Goal: Task Accomplishment & Management: Use online tool/utility

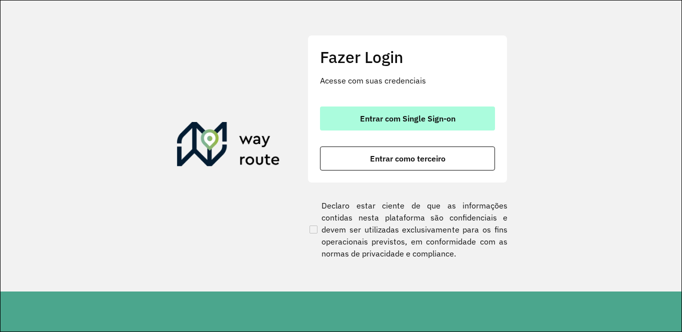
click at [377, 126] on button "Entrar com Single Sign-on" at bounding box center [407, 119] width 175 height 24
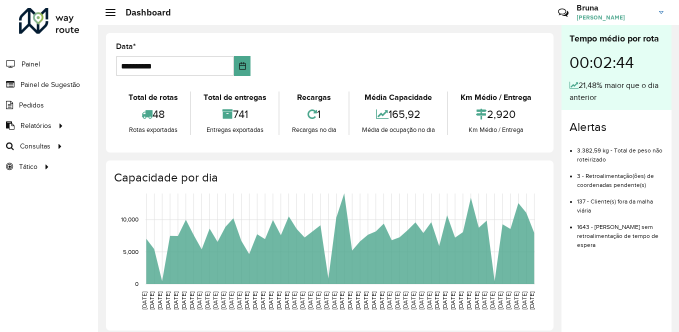
click at [90, 308] on div "Roteirizador AmbevTech Painel Painel de Sugestão Pedidos Relatórios Clientes Cl…" at bounding box center [49, 166] width 98 height 332
click at [137, 149] on span "Roteirização" at bounding box center [134, 146] width 41 height 11
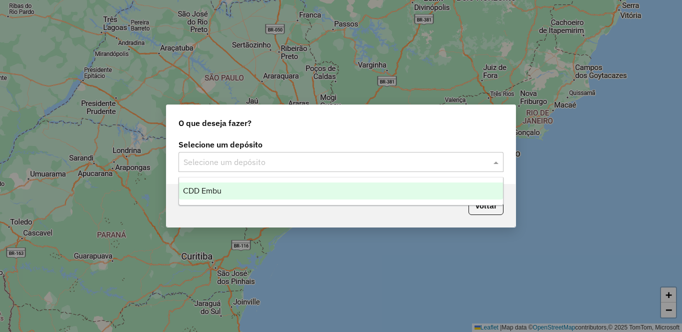
click at [305, 155] on div "Selecione um depósito" at bounding box center [341, 162] width 325 height 20
click at [226, 184] on div "CDD Embu" at bounding box center [341, 191] width 324 height 17
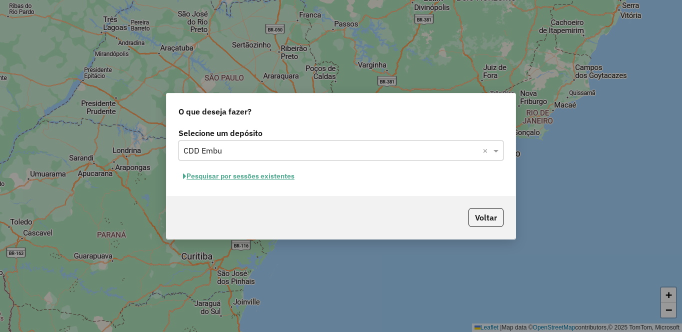
click at [210, 177] on button "Pesquisar por sessões existentes" at bounding box center [239, 177] width 121 height 16
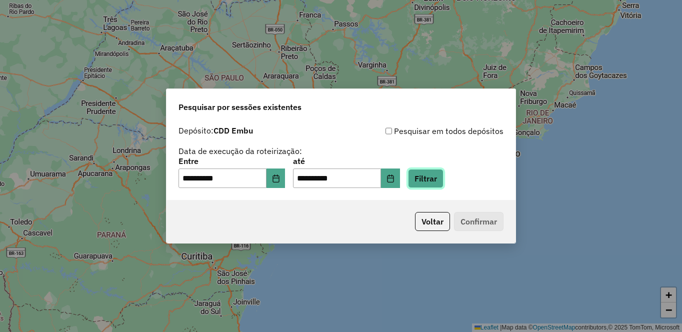
click at [444, 180] on button "Filtrar" at bounding box center [426, 178] width 36 height 19
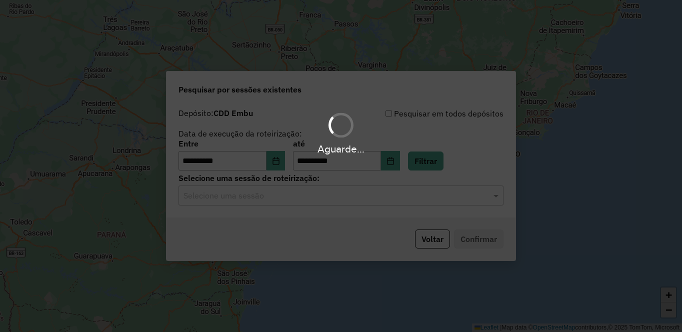
click at [228, 197] on input "text" at bounding box center [331, 196] width 295 height 12
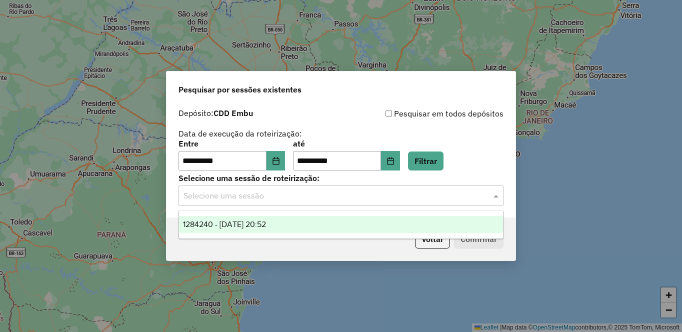
click at [220, 225] on span "1284240 - 27/09/2025 20:52" at bounding box center [224, 224] width 83 height 9
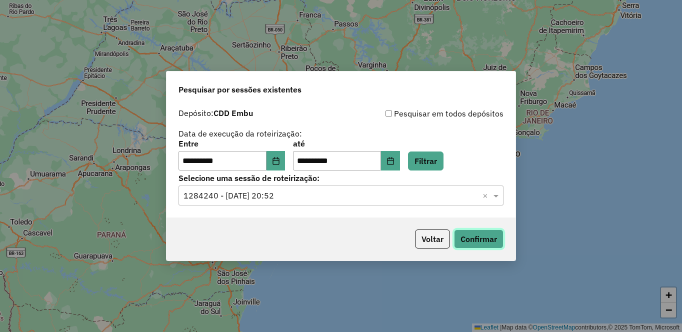
click at [470, 239] on button "Confirmar" at bounding box center [479, 239] width 50 height 19
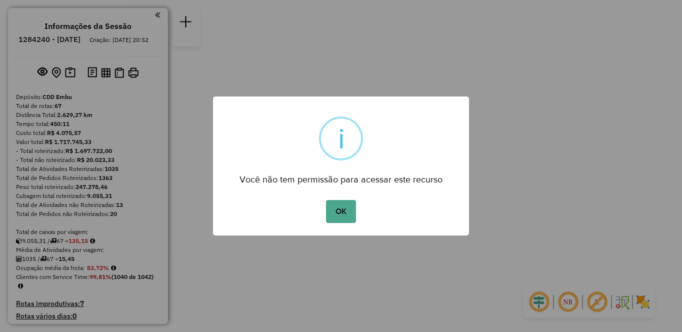
click at [343, 203] on button "OK" at bounding box center [341, 211] width 30 height 23
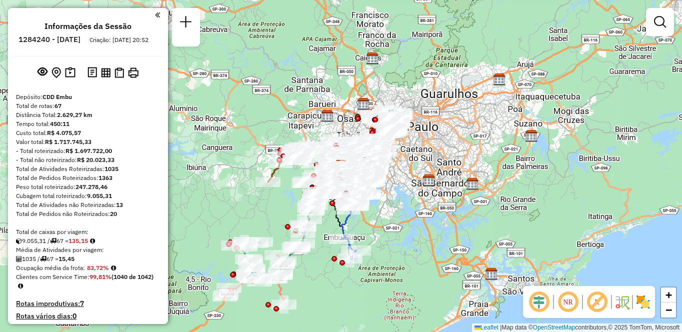
click at [640, 302] on img at bounding box center [643, 302] width 16 height 16
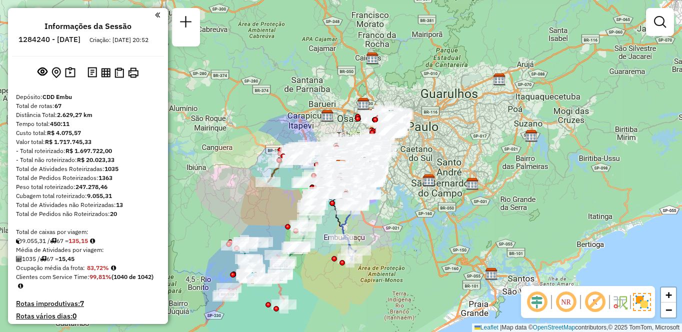
click at [598, 298] on em at bounding box center [595, 302] width 24 height 24
click at [567, 302] on em at bounding box center [566, 302] width 24 height 24
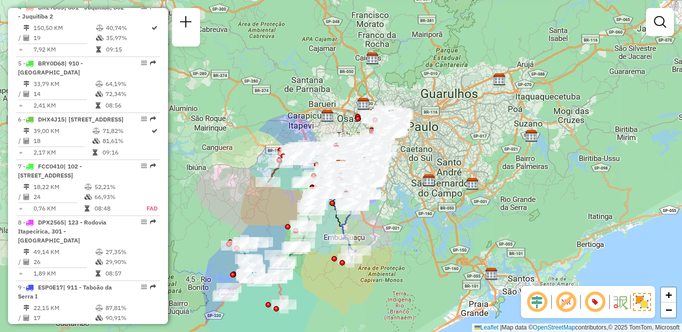
scroll to position [3956, 0]
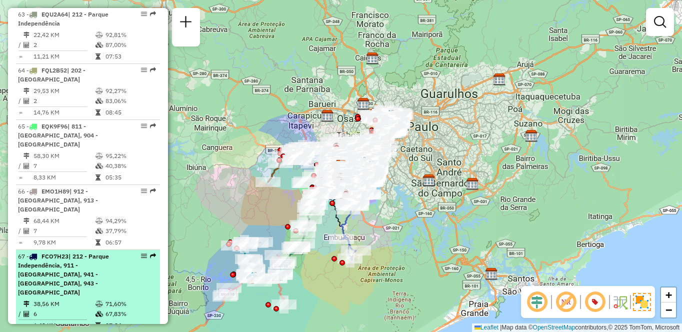
select select "**********"
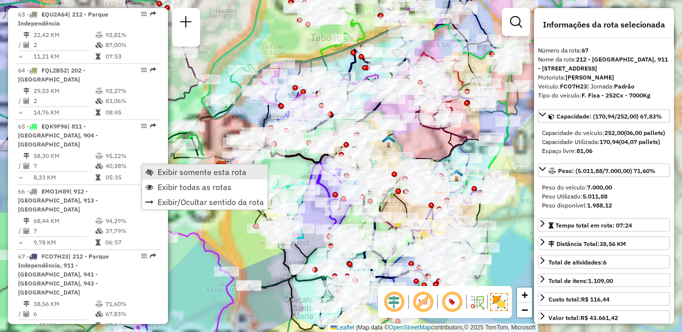
click at [170, 172] on span "Exibir somente esta rota" at bounding box center [202, 172] width 89 height 8
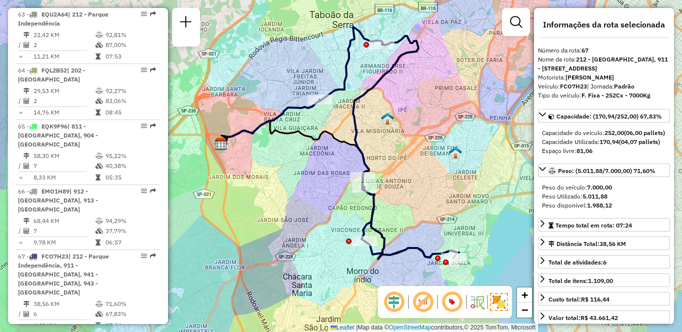
drag, startPoint x: 434, startPoint y: 216, endPoint x: 433, endPoint y: 163, distance: 52.5
click at [433, 163] on div "Janela de atendimento Grade de atendimento Capacidade Transportadoras Veículos …" at bounding box center [341, 166] width 682 height 332
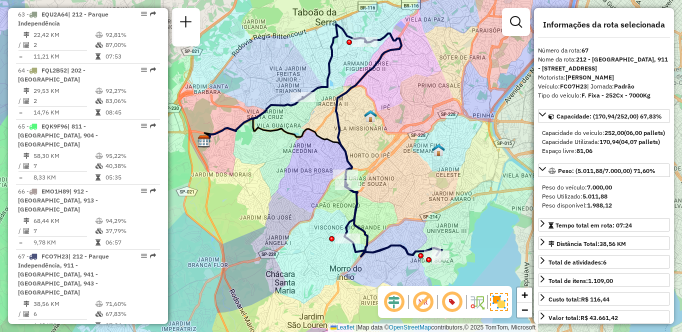
drag, startPoint x: 298, startPoint y: 91, endPoint x: 280, endPoint y: 124, distance: 37.6
click at [280, 124] on icon at bounding box center [279, 151] width 148 height 67
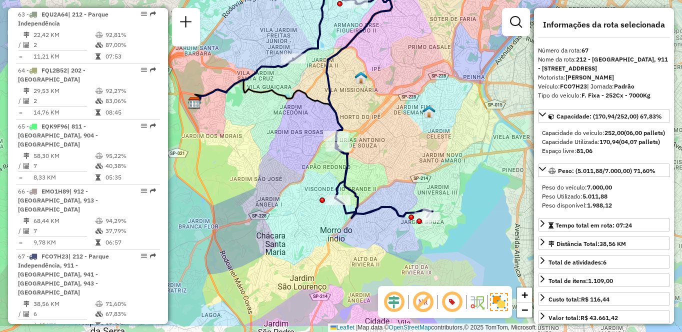
drag, startPoint x: 488, startPoint y: 216, endPoint x: 478, endPoint y: 174, distance: 42.7
click at [478, 174] on div "Janela de atendimento Grade de atendimento Capacidade Transportadoras Veículos …" at bounding box center [341, 166] width 682 height 332
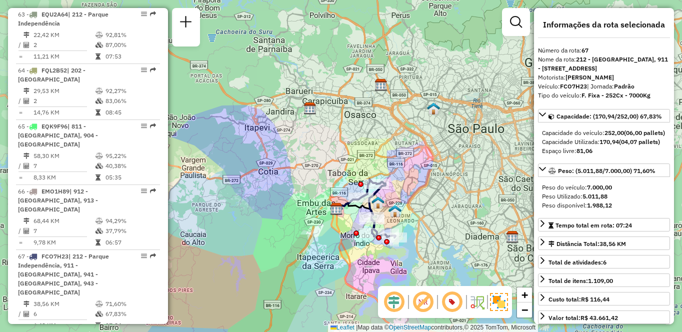
scroll to position [1686, 0]
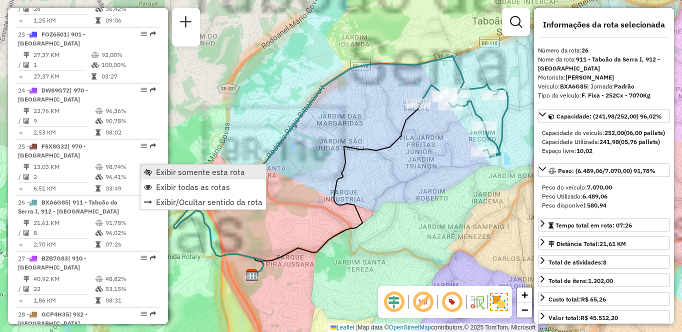
click at [182, 175] on span "Exibir somente esta rota" at bounding box center [200, 172] width 89 height 8
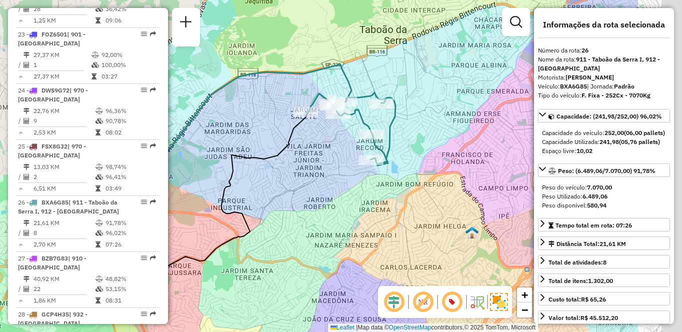
drag, startPoint x: 410, startPoint y: 166, endPoint x: 289, endPoint y: 175, distance: 120.9
click at [290, 175] on div "Janela de atendimento Grade de atendimento Capacidade Transportadoras Veículos …" at bounding box center [341, 166] width 682 height 332
click at [289, 175] on div "Janela de atendimento Grade de atendimento Capacidade Transportadoras Veículos …" at bounding box center [341, 166] width 682 height 332
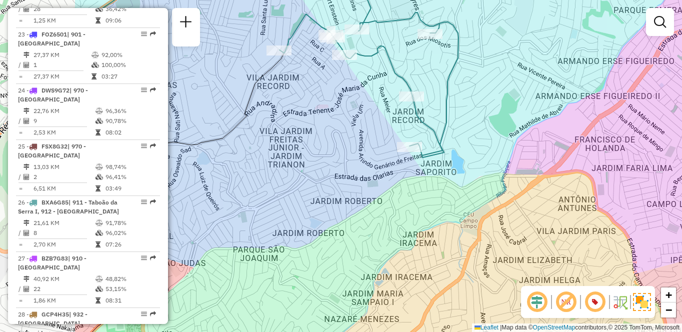
drag, startPoint x: 220, startPoint y: 101, endPoint x: 365, endPoint y: 111, distance: 145.4
click at [365, 114] on div "Janela de atendimento Grade de atendimento Capacidade Transportadoras Veículos …" at bounding box center [341, 166] width 682 height 332
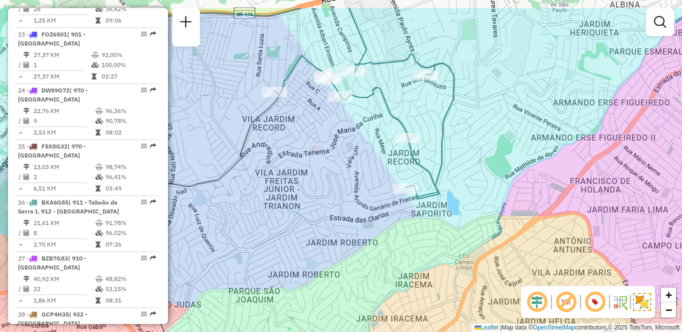
drag, startPoint x: 307, startPoint y: 74, endPoint x: 300, endPoint y: 121, distance: 47.5
click at [300, 121] on div "Janela de atendimento Grade de atendimento Capacidade Transportadoras Veículos …" at bounding box center [341, 166] width 682 height 332
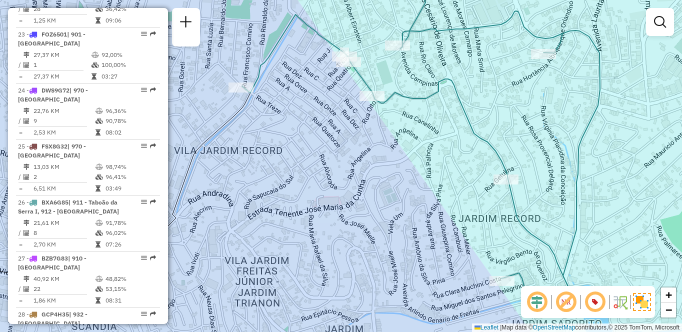
drag, startPoint x: 331, startPoint y: 76, endPoint x: 316, endPoint y: 126, distance: 51.9
click at [316, 126] on div "Janela de atendimento Grade de atendimento Capacidade Transportadoras Veículos …" at bounding box center [341, 166] width 682 height 332
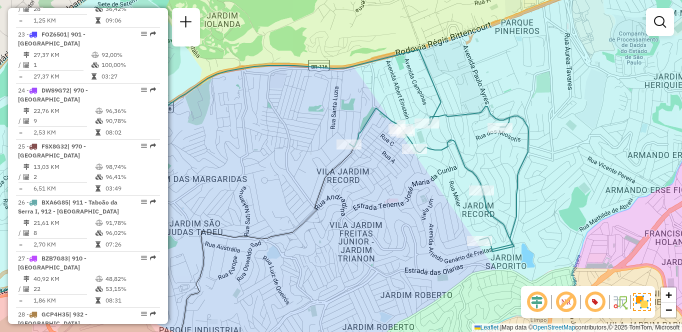
scroll to position [650, 0]
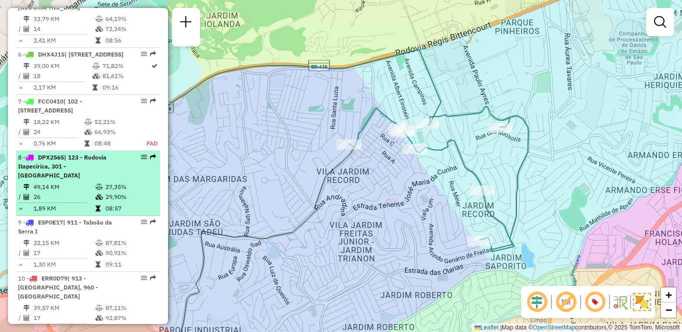
click at [71, 192] on td "49,14 KM" at bounding box center [64, 187] width 62 height 10
select select "**********"
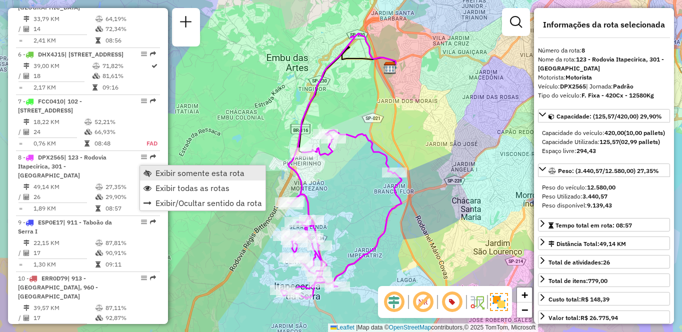
click at [155, 170] on link "Exibir somente esta rota" at bounding box center [203, 173] width 126 height 15
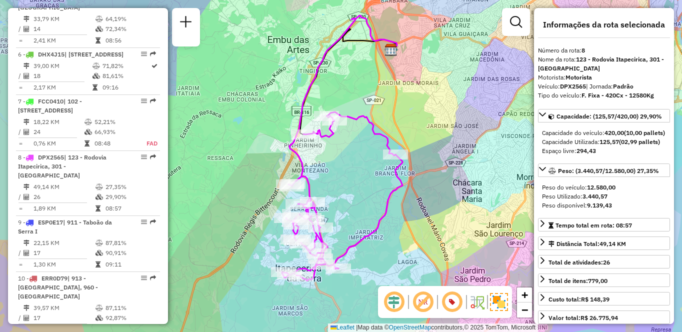
drag, startPoint x: 227, startPoint y: 205, endPoint x: 228, endPoint y: 187, distance: 18.0
click at [228, 187] on div "Janela de atendimento Grade de atendimento Capacidade Transportadoras Veículos …" at bounding box center [341, 166] width 682 height 332
